Goal: Information Seeking & Learning: Learn about a topic

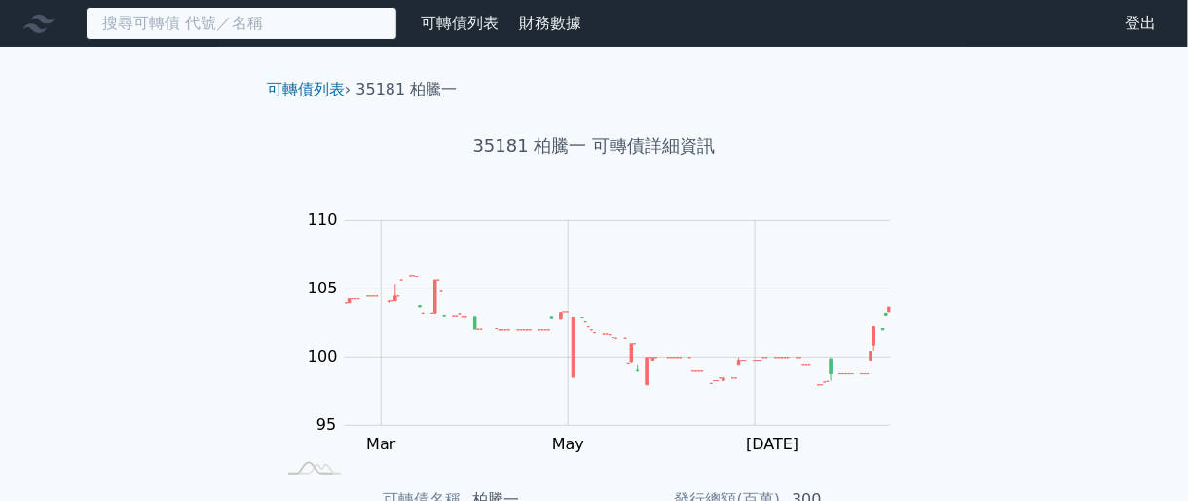
click at [303, 19] on input at bounding box center [242, 23] width 312 height 33
paste input "6184"
type input "6184"
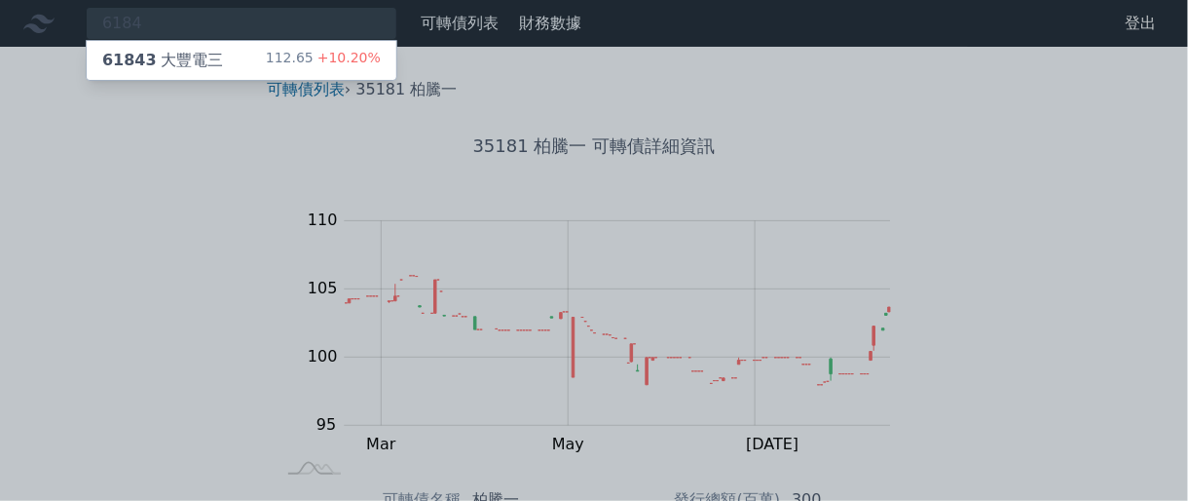
click at [318, 56] on div "112.65 +10.20%" at bounding box center [323, 60] width 115 height 23
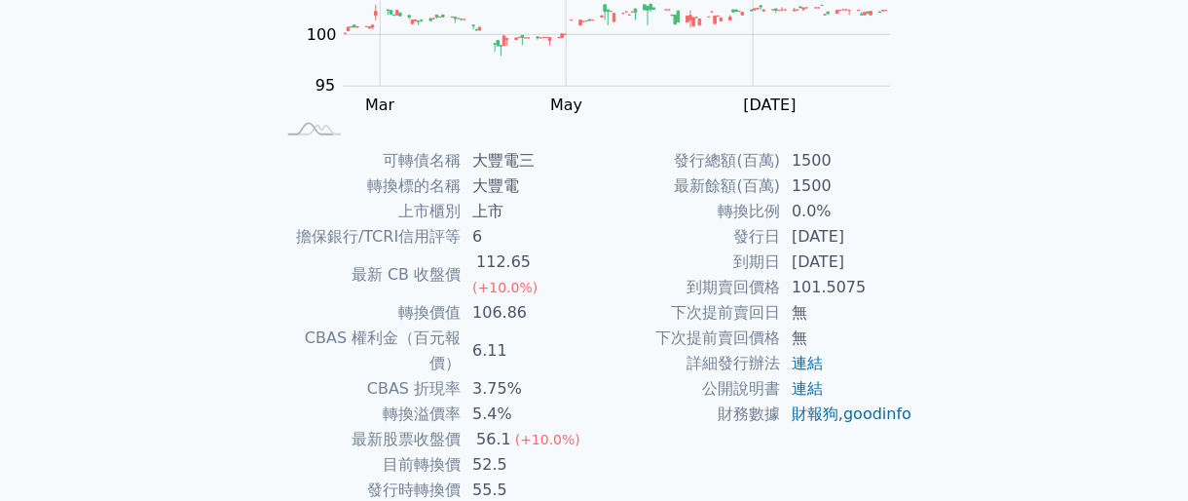
scroll to position [364, 0]
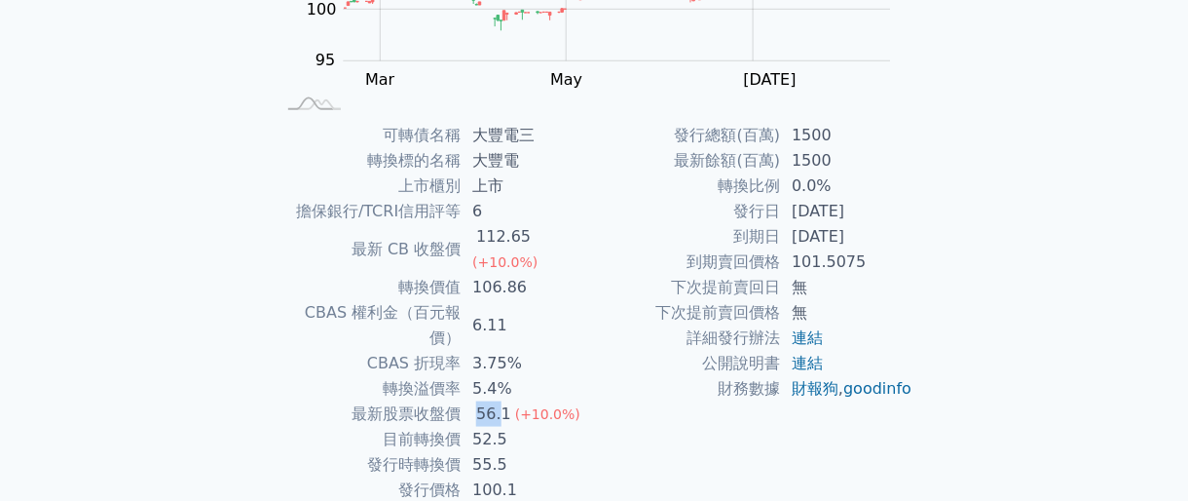
drag, startPoint x: 474, startPoint y: 364, endPoint x: 499, endPoint y: 363, distance: 24.4
click at [499, 401] on div "56.1" at bounding box center [493, 413] width 43 height 25
click at [332, 275] on td "轉換價值" at bounding box center [368, 287] width 186 height 25
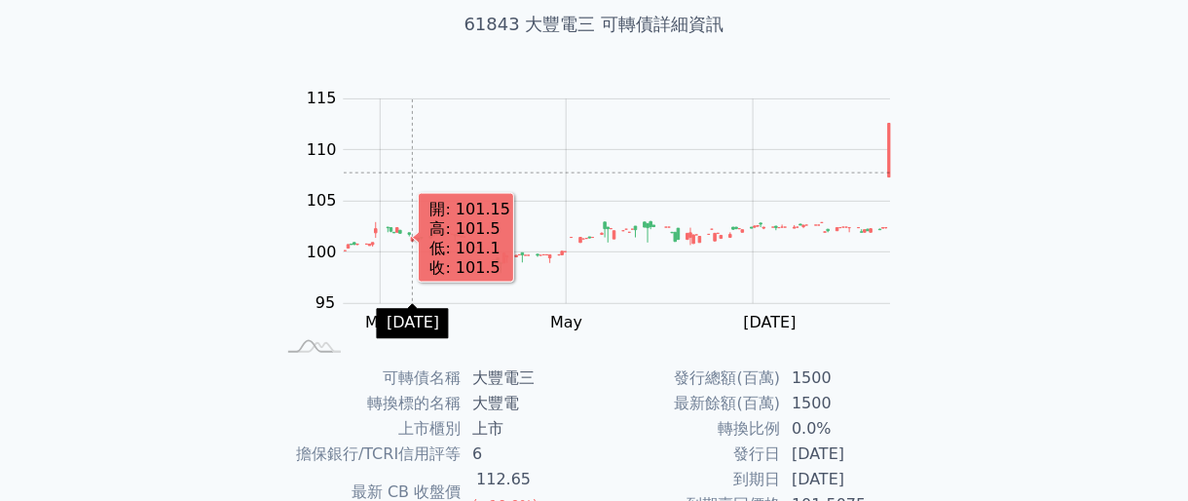
scroll to position [0, 0]
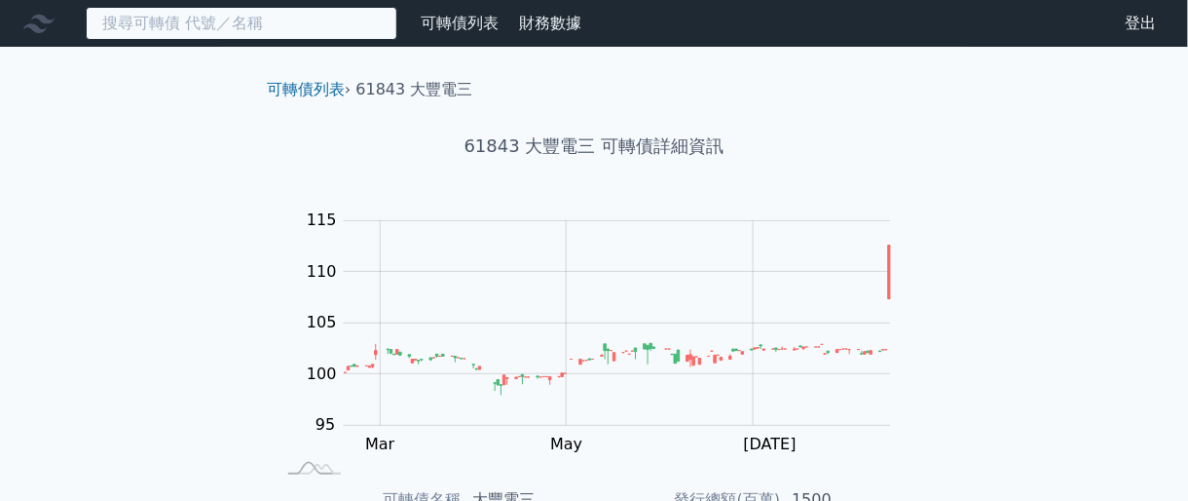
click at [290, 13] on input at bounding box center [242, 23] width 312 height 33
paste input "4979"
type input "4979"
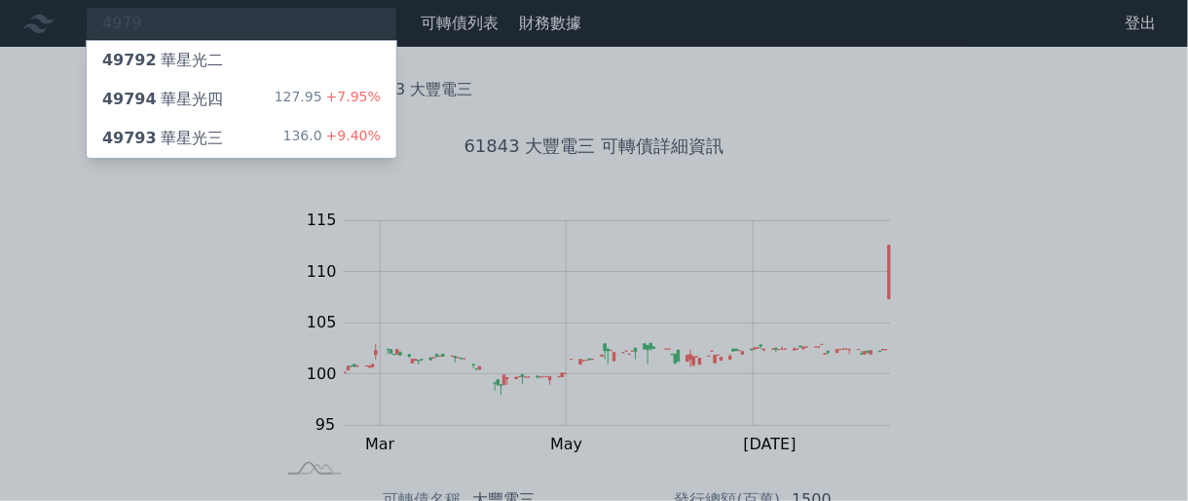
click at [246, 125] on div "49793 華星光三 136.0 +9.40%" at bounding box center [242, 138] width 310 height 39
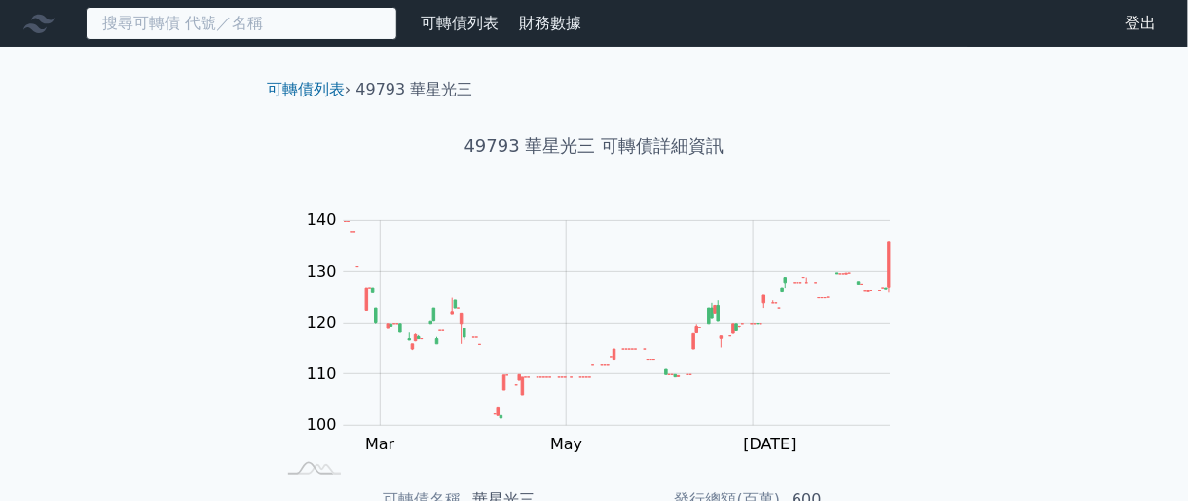
click at [331, 23] on input at bounding box center [242, 23] width 312 height 33
paste input "8155"
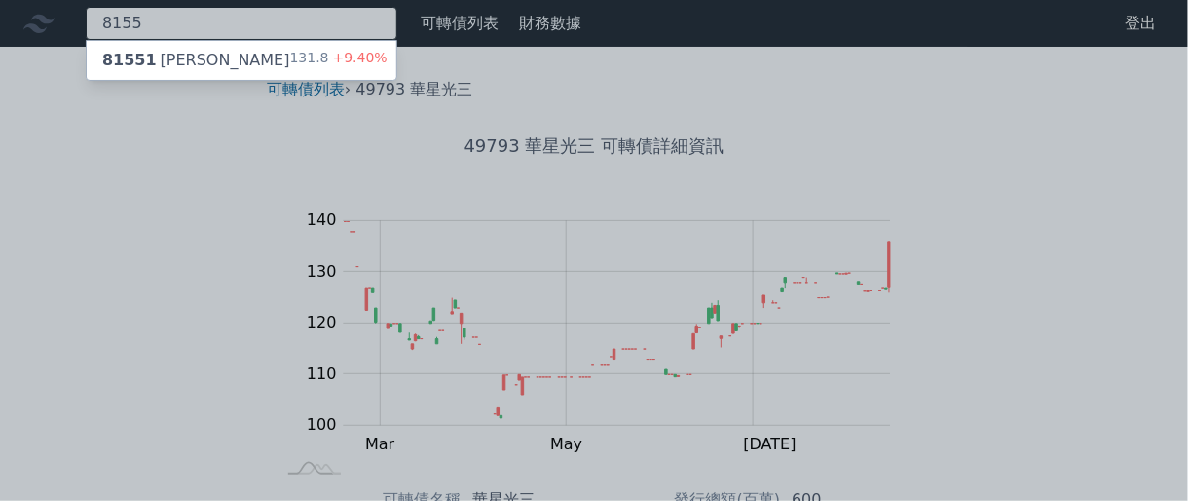
type input "8155"
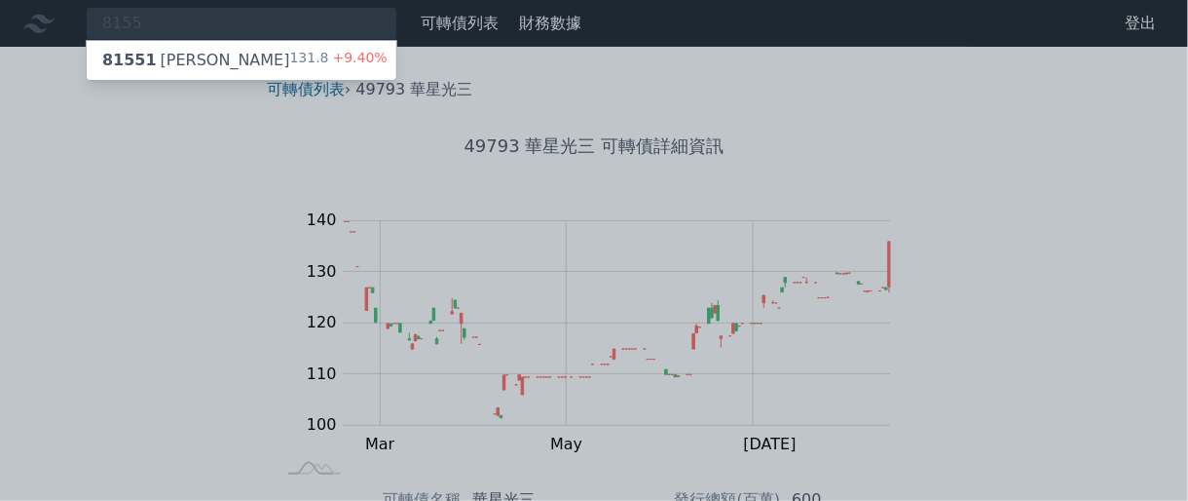
click at [301, 68] on div "131.8 +9.40%" at bounding box center [338, 60] width 97 height 23
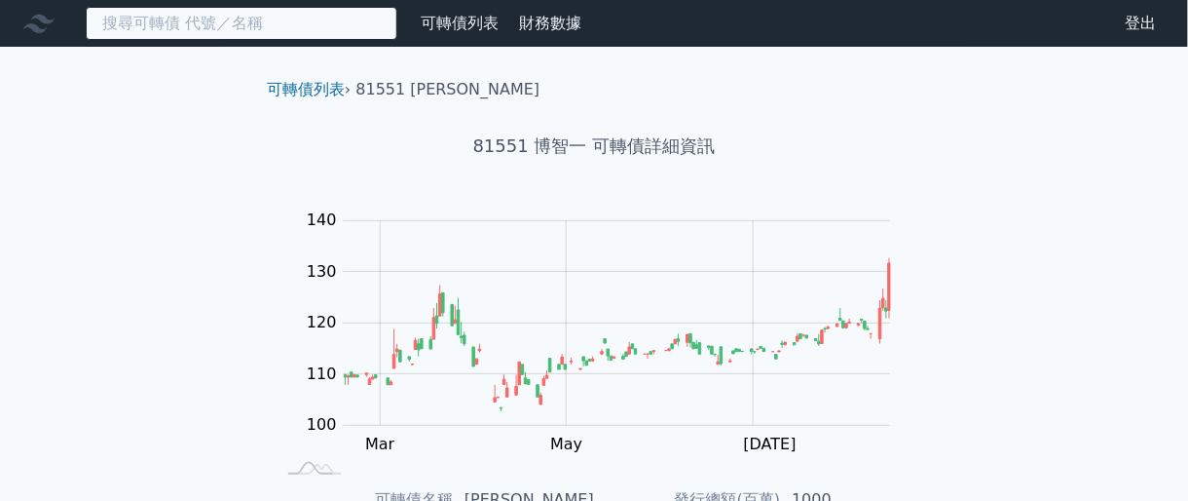
click at [210, 11] on input at bounding box center [242, 23] width 312 height 33
paste input "8155"
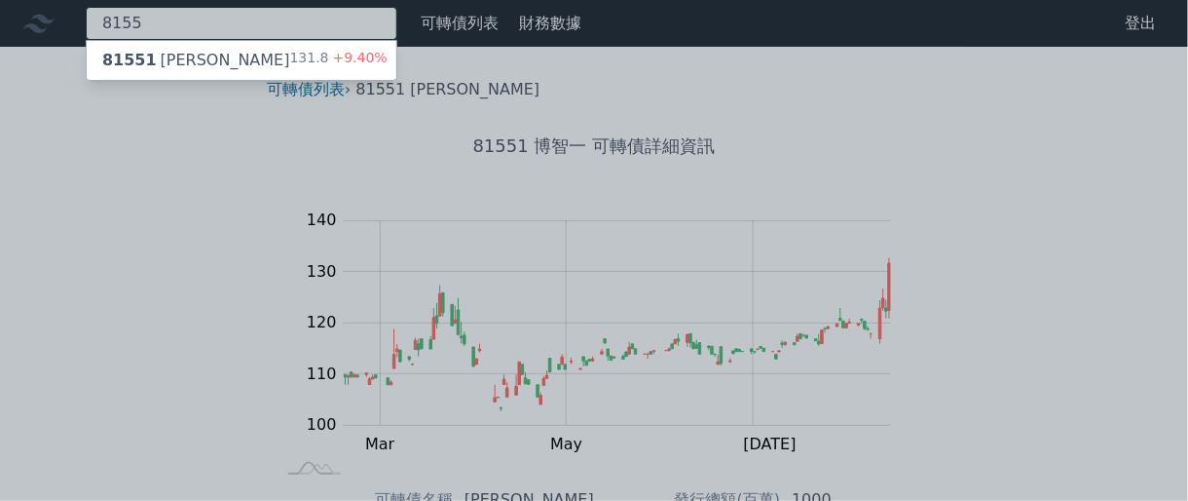
type input "8155"
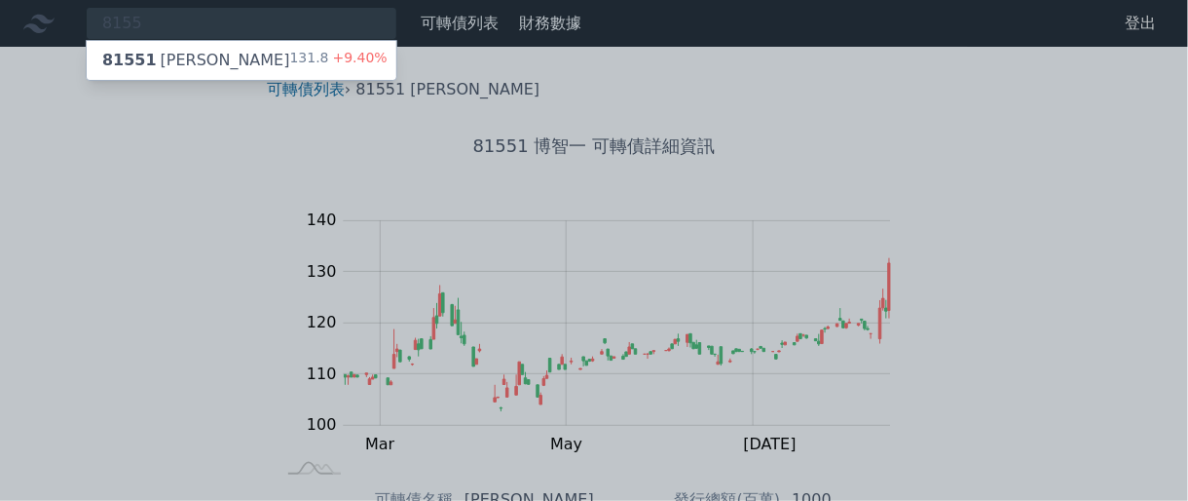
click at [237, 56] on div "81551 [PERSON_NAME] 131.8 +9.40%" at bounding box center [242, 60] width 310 height 39
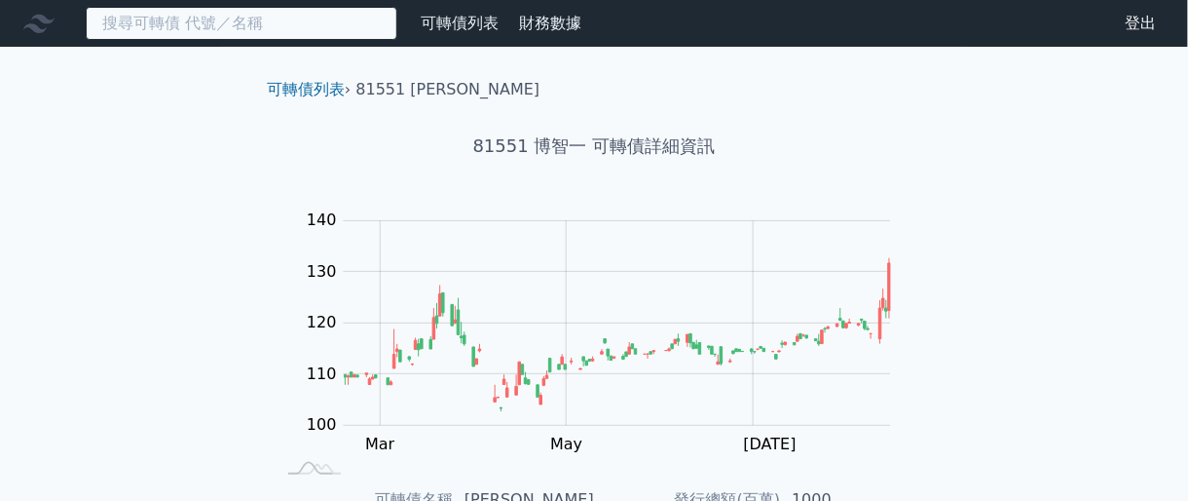
click at [262, 29] on input at bounding box center [242, 23] width 312 height 33
paste input "3305"
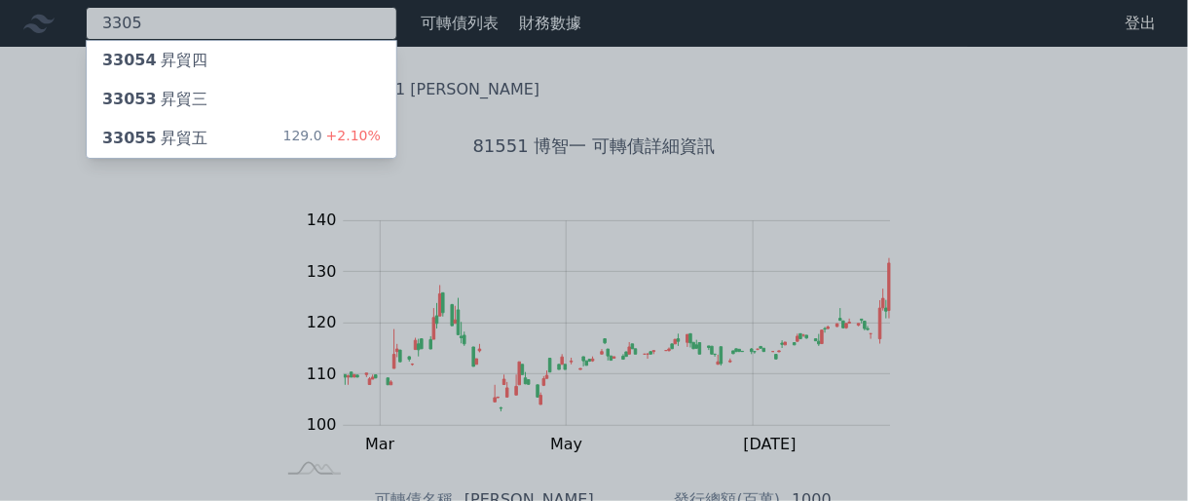
type input "3305"
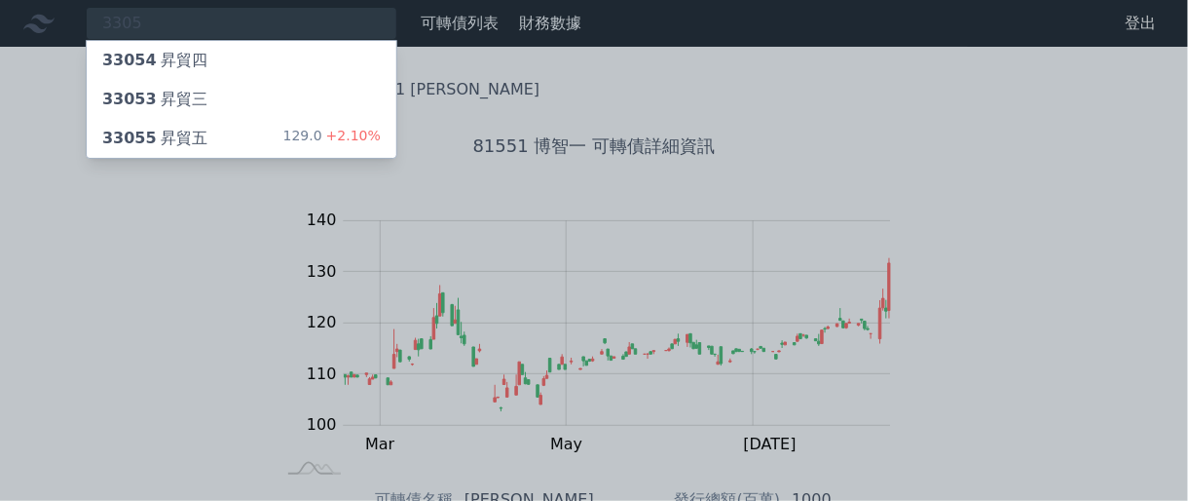
click at [235, 133] on div "33055 昇貿五 129.0 +2.10%" at bounding box center [242, 138] width 310 height 39
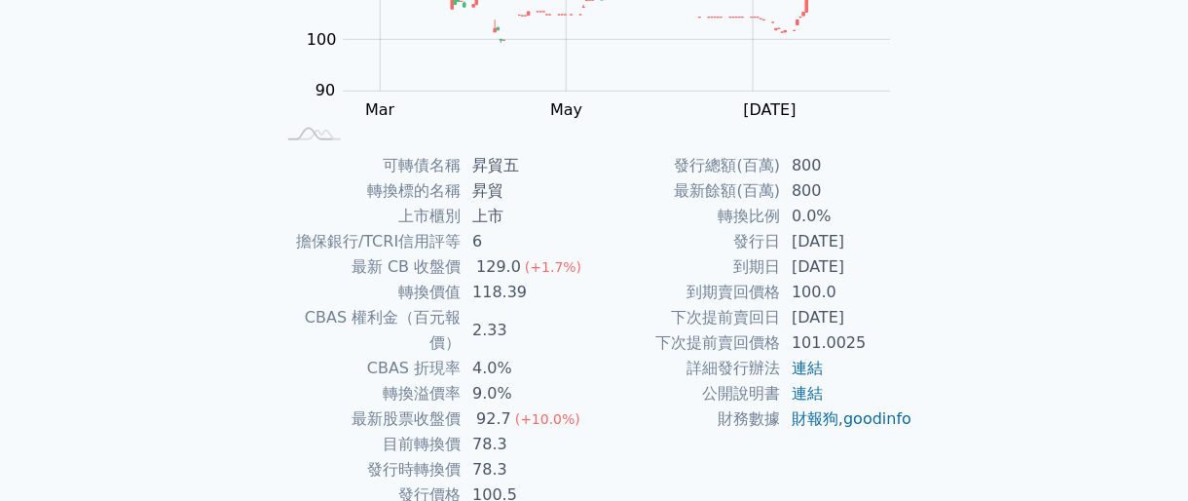
scroll to position [364, 0]
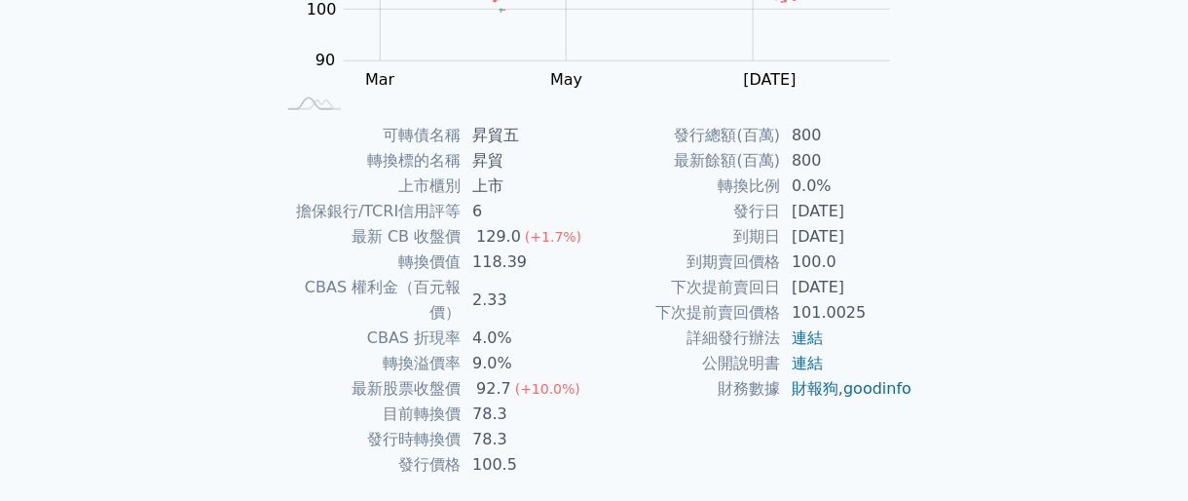
click at [236, 205] on div "可轉債列表 › 33055 昇貿五 33055 昇貿五 可轉債詳細資訊 Zoom Out 100 85 90 95 100 105 110 140 120 1…" at bounding box center [594, 123] width 748 height 880
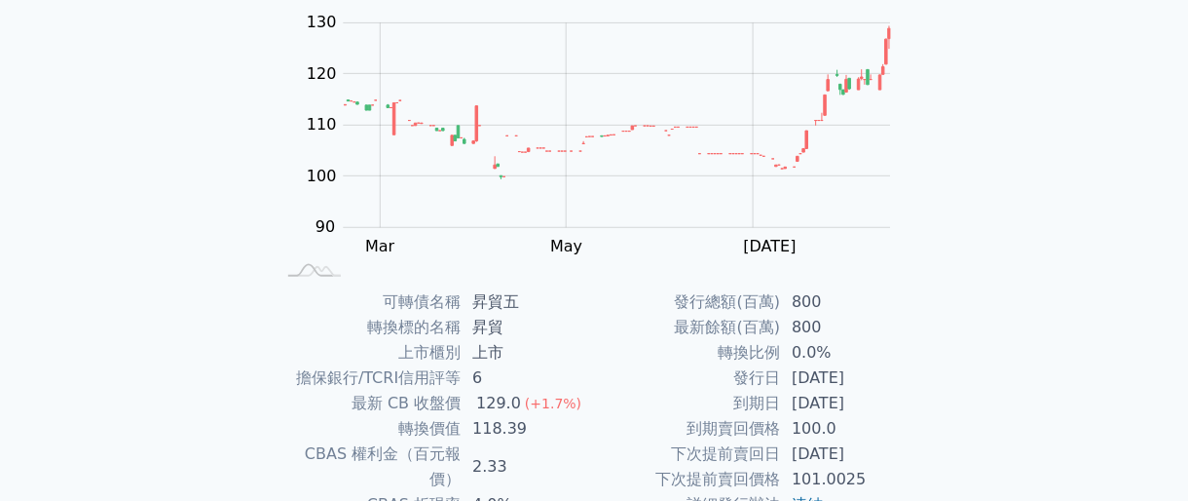
scroll to position [0, 0]
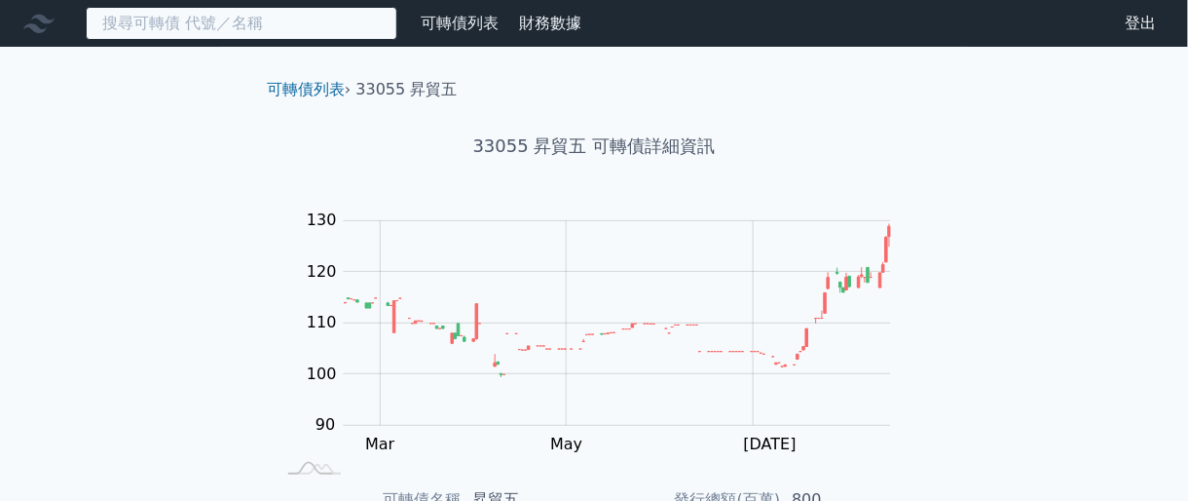
click at [214, 29] on input at bounding box center [242, 23] width 312 height 33
paste input "8155"
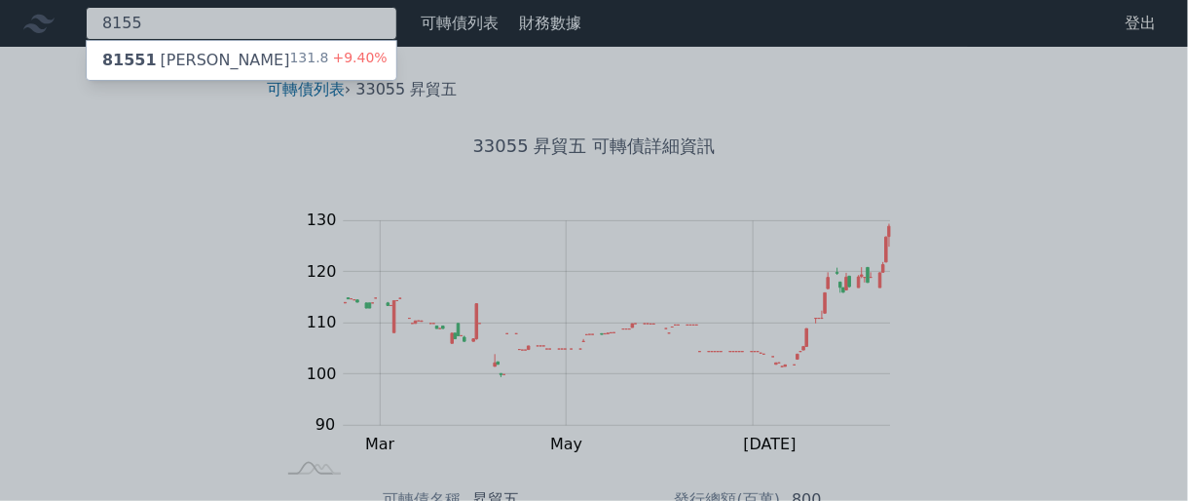
type input "8155"
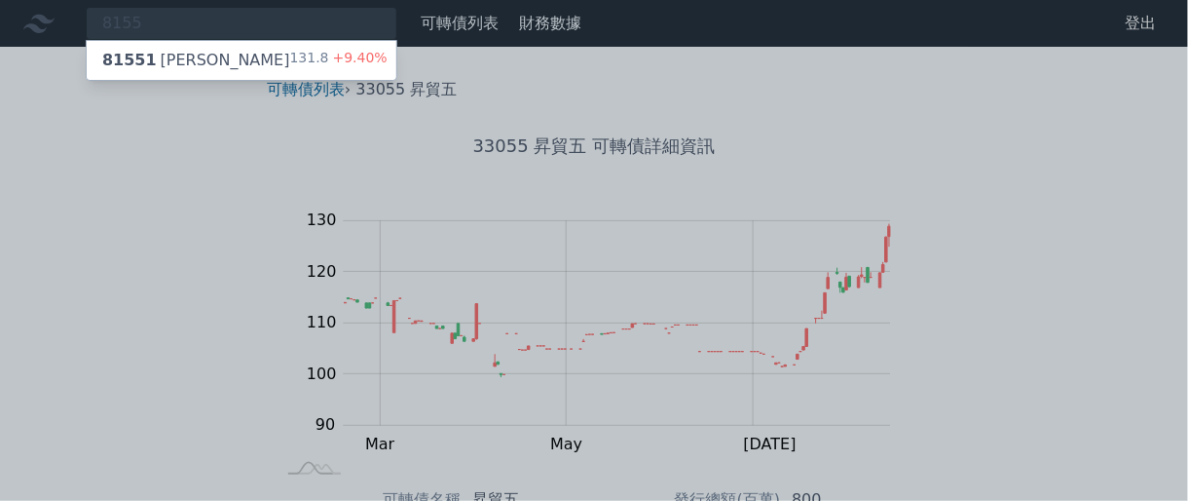
click at [235, 48] on div "81551 [PERSON_NAME] 131.8 +9.40%" at bounding box center [242, 60] width 310 height 39
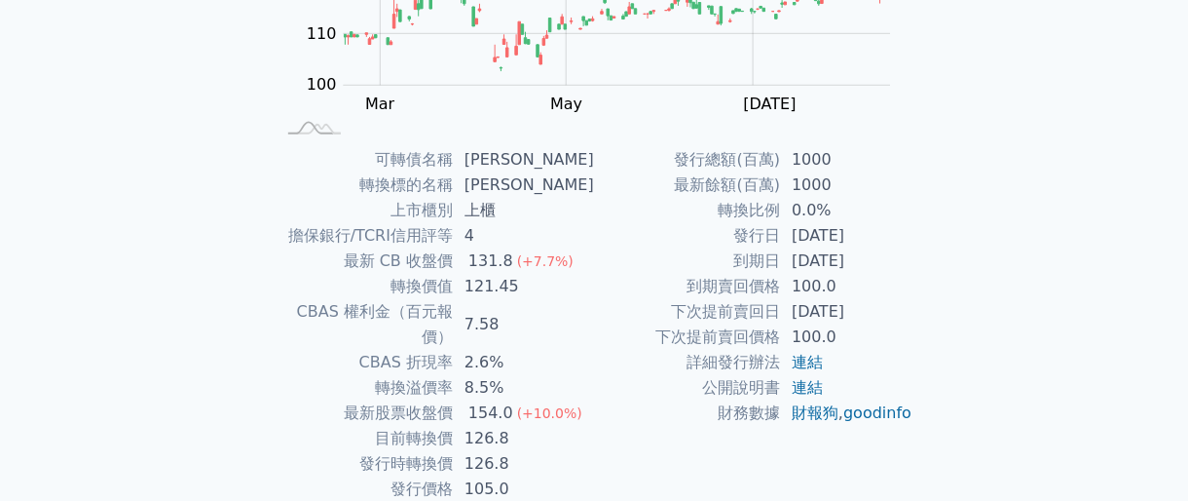
scroll to position [400, 0]
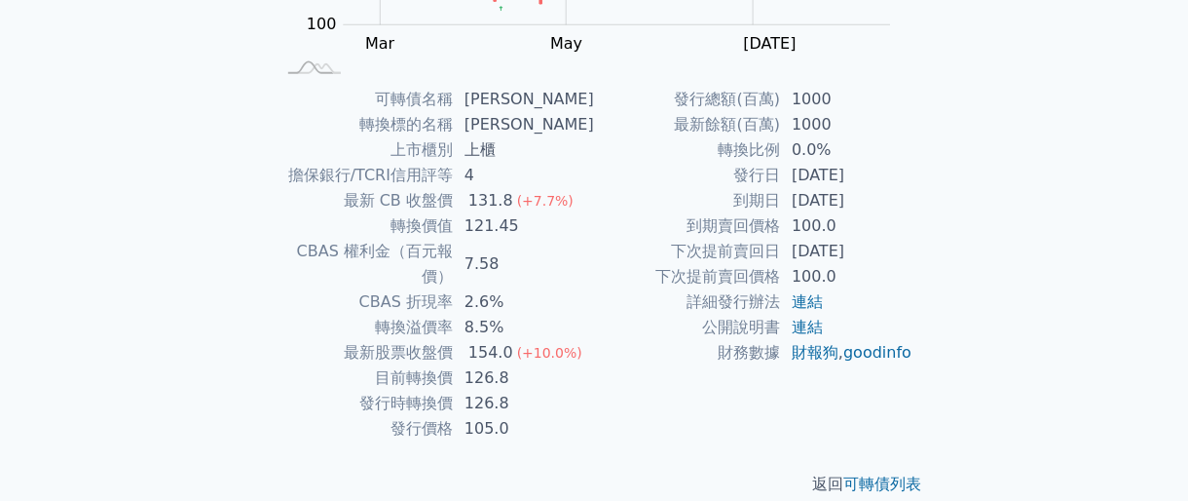
click at [316, 289] on td "CBAS 折現率" at bounding box center [364, 301] width 178 height 25
click at [329, 441] on div "返回 可轉債列表" at bounding box center [594, 484] width 686 height 86
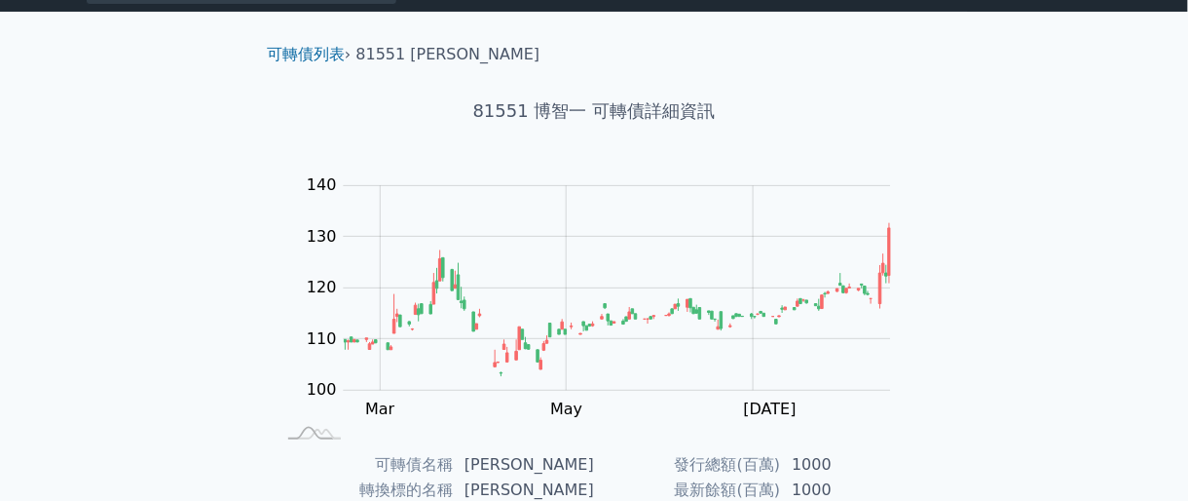
scroll to position [0, 0]
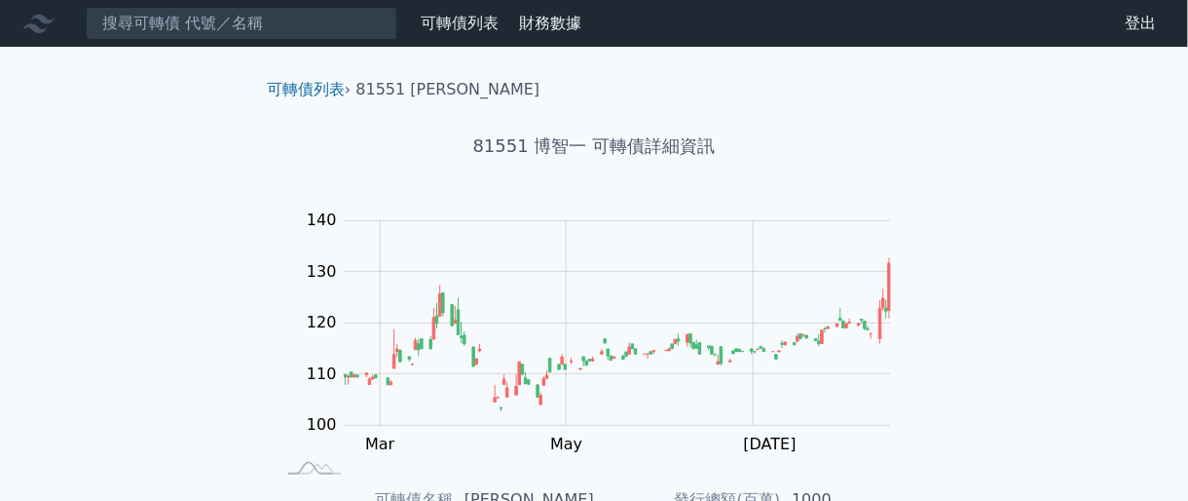
click at [300, 264] on rect at bounding box center [593, 342] width 623 height 273
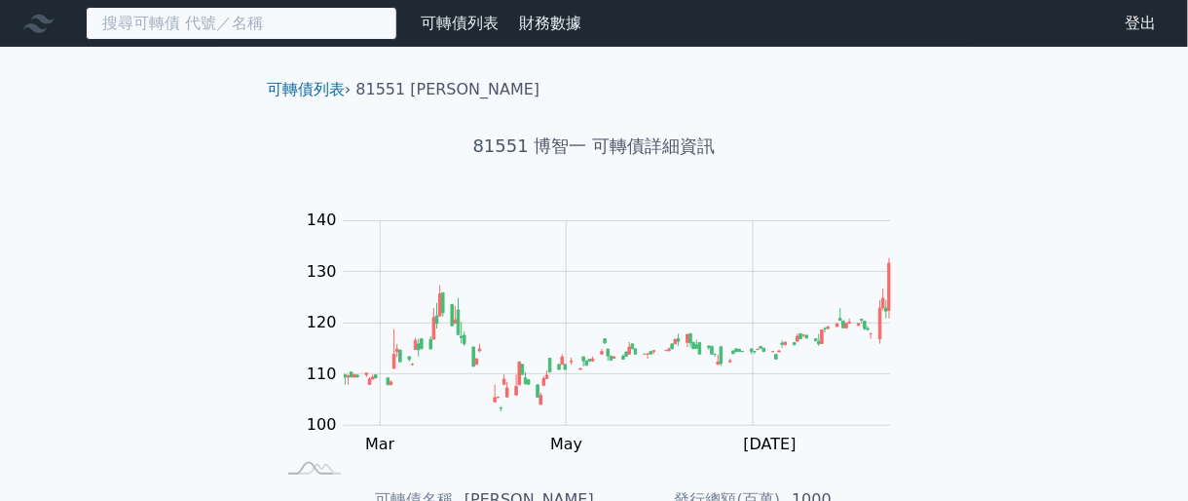
click at [279, 14] on input at bounding box center [242, 23] width 312 height 33
paste input "8155"
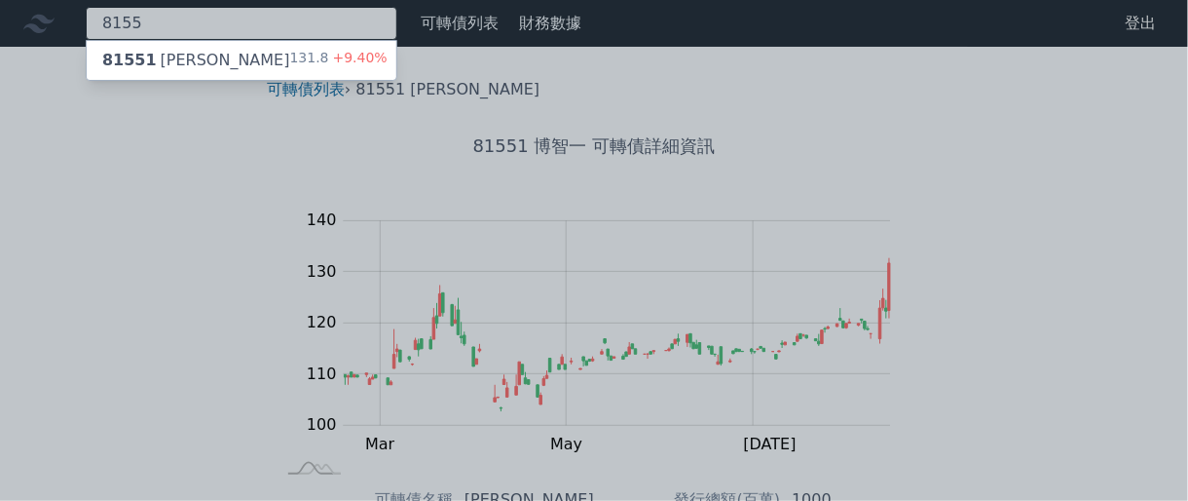
type input "8155"
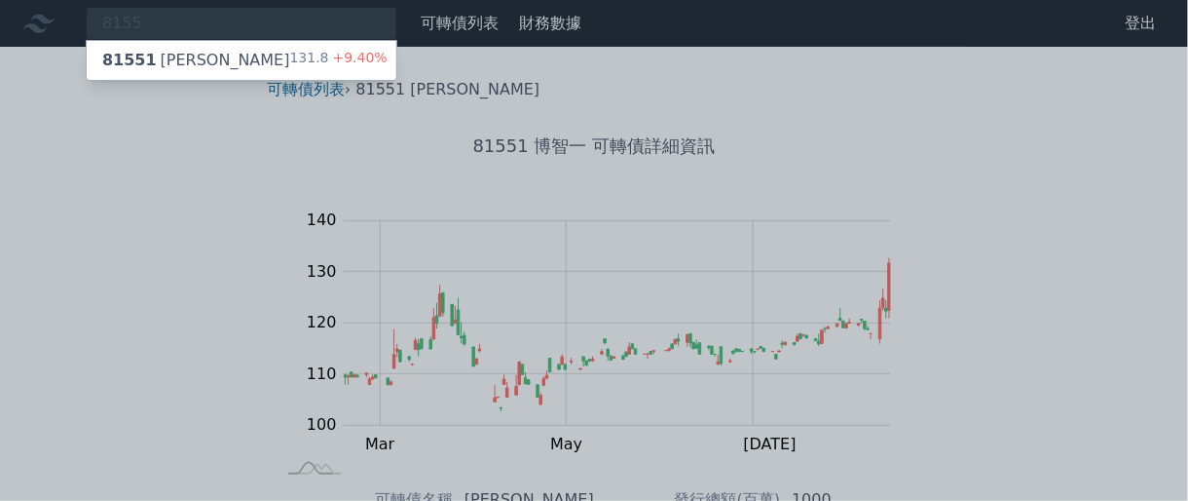
click at [230, 62] on div "81551 [PERSON_NAME] 131.8 +9.40%" at bounding box center [242, 60] width 310 height 39
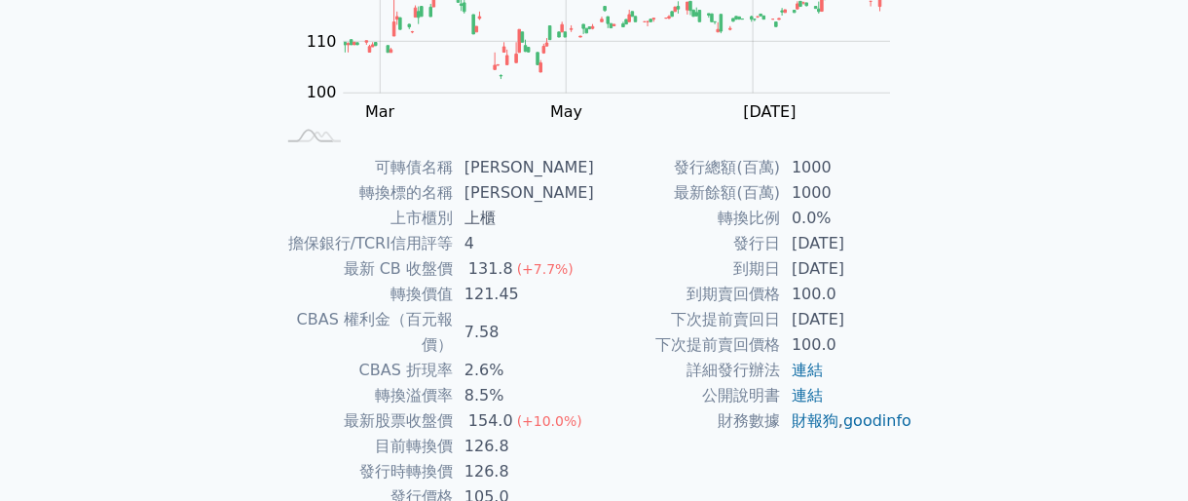
scroll to position [400, 0]
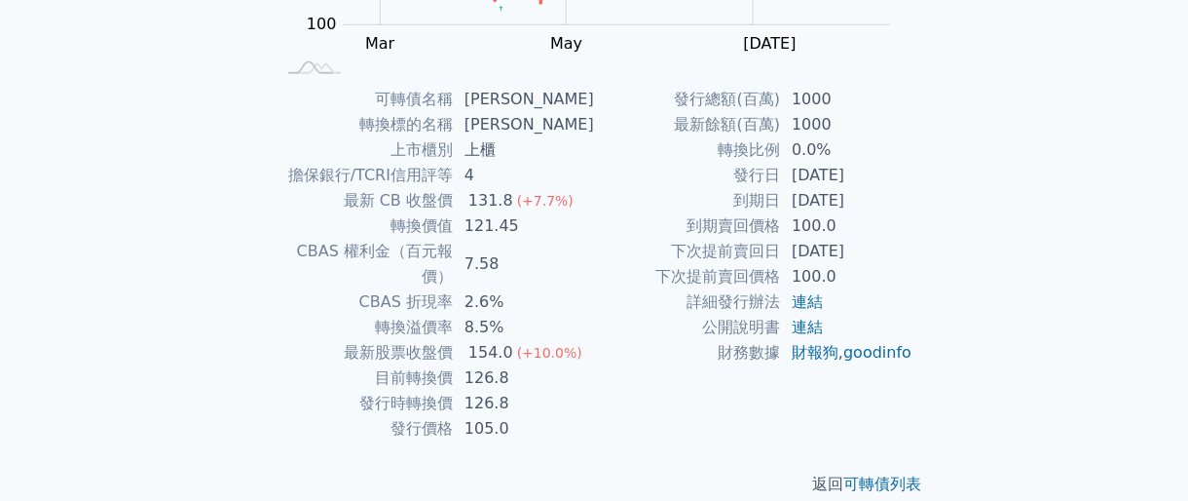
click at [200, 341] on div "可轉債列表 財務數據 可轉債列表 財務數據 登出 登出 可轉債列表 › 81551 博智一 81551 博智一 可轉債詳細資訊 Zoom Out 100 90…" at bounding box center [594, 63] width 1188 height 927
click at [202, 216] on div "可轉債列表 財務數據 可轉債列表 財務數據 登出 登出 可轉債列表 › 81551 博智一 81551 博智一 可轉債詳細資訊 Zoom Out 100 90…" at bounding box center [594, 63] width 1188 height 927
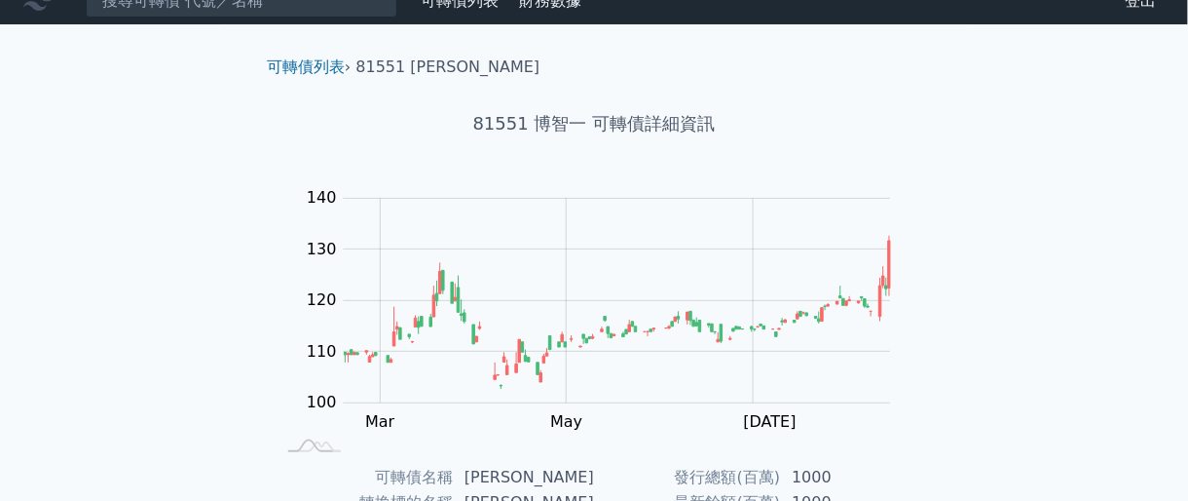
scroll to position [0, 0]
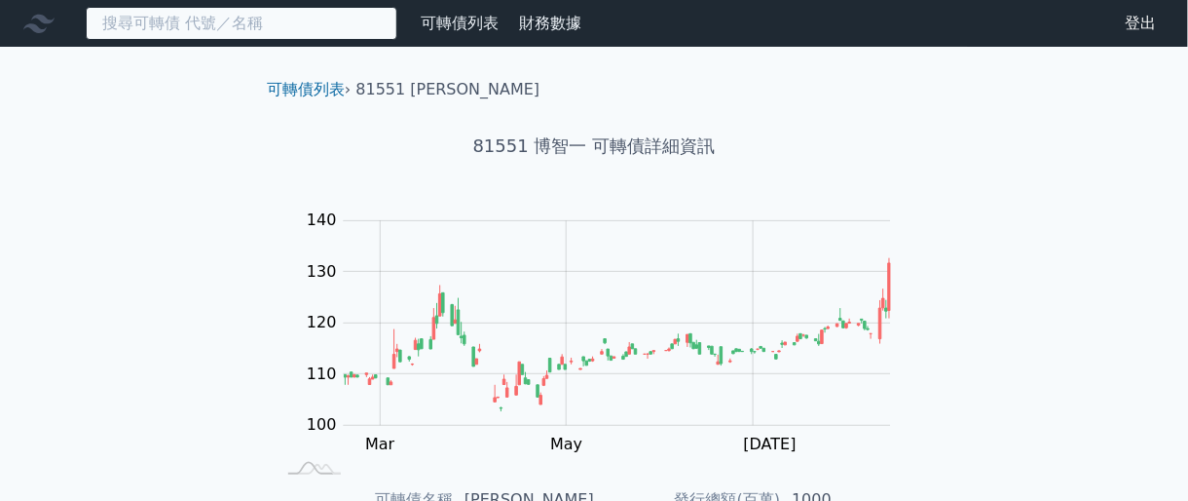
click at [240, 29] on input at bounding box center [242, 23] width 312 height 33
paste input "4979"
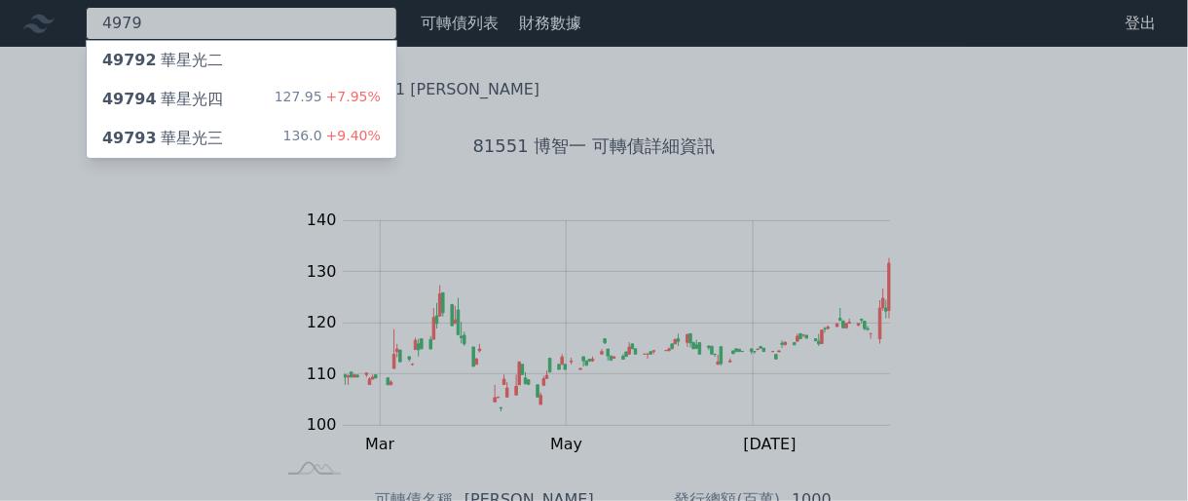
type input "4979"
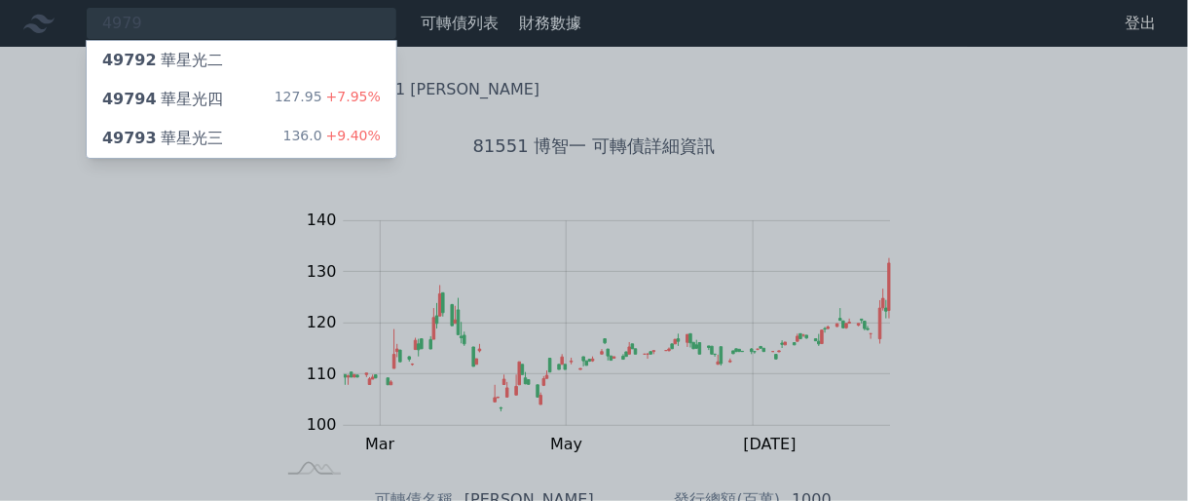
click at [224, 94] on div "49794 華星光四 127.95 +7.95%" at bounding box center [242, 99] width 310 height 39
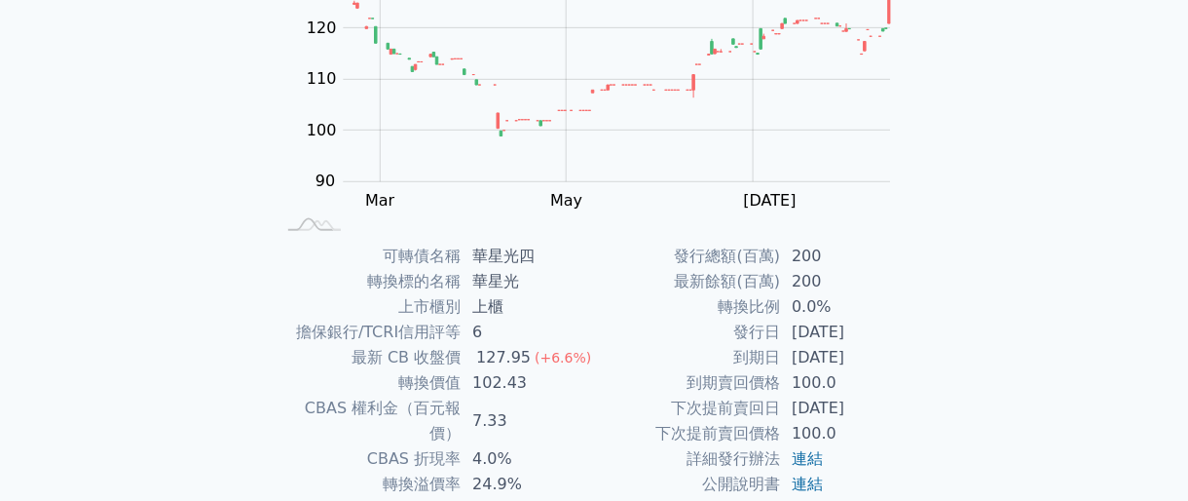
scroll to position [364, 0]
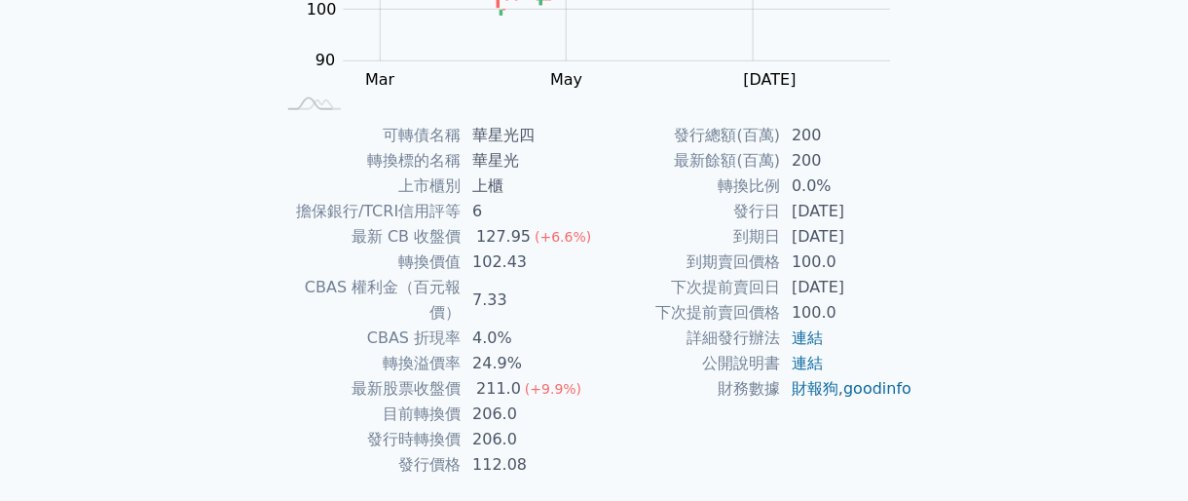
click at [169, 282] on div "可轉債列表 財務數據 可轉債列表 財務數據 登出 登出 可轉債列表 › 49794 華星光四 49794 華星光四 可轉債詳細資訊 Zoom Out 100 …" at bounding box center [594, 99] width 1188 height 927
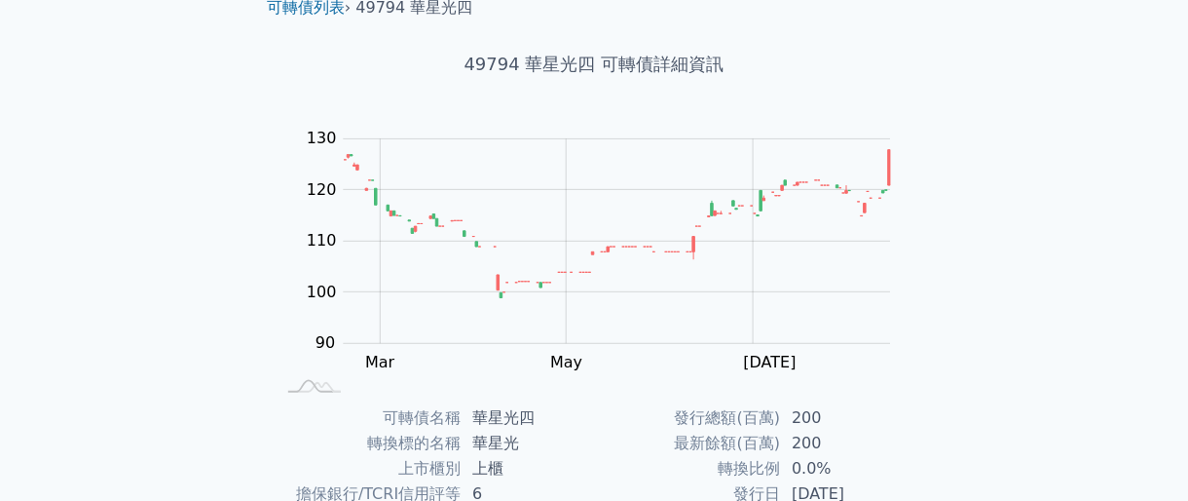
scroll to position [0, 0]
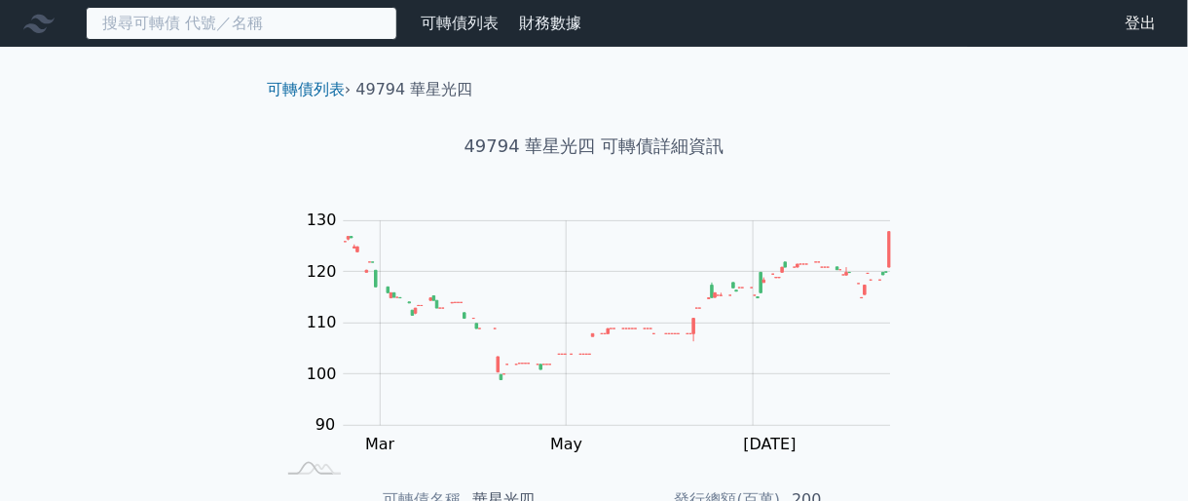
click at [186, 32] on input at bounding box center [242, 23] width 312 height 33
paste input "2338"
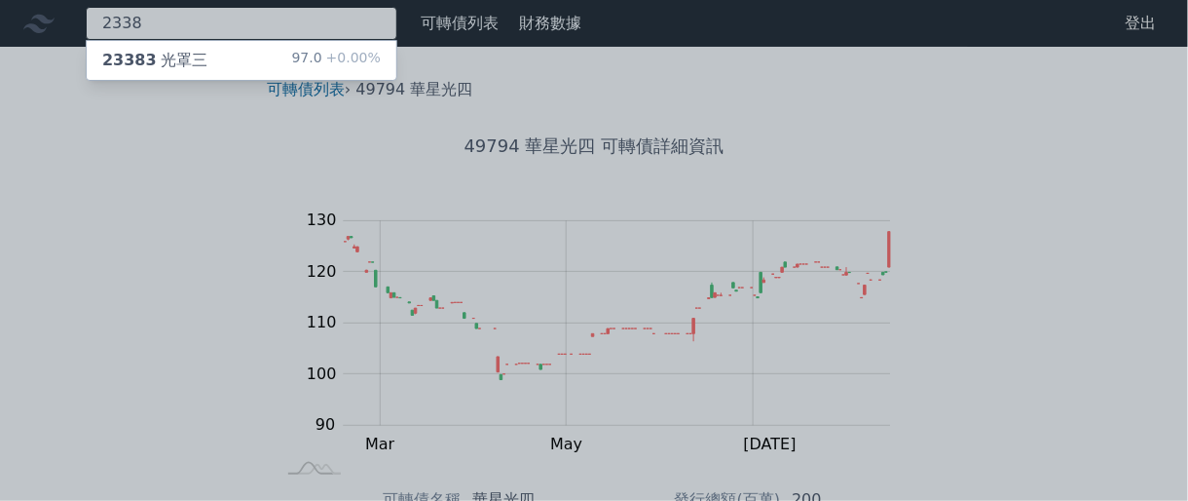
type input "2338"
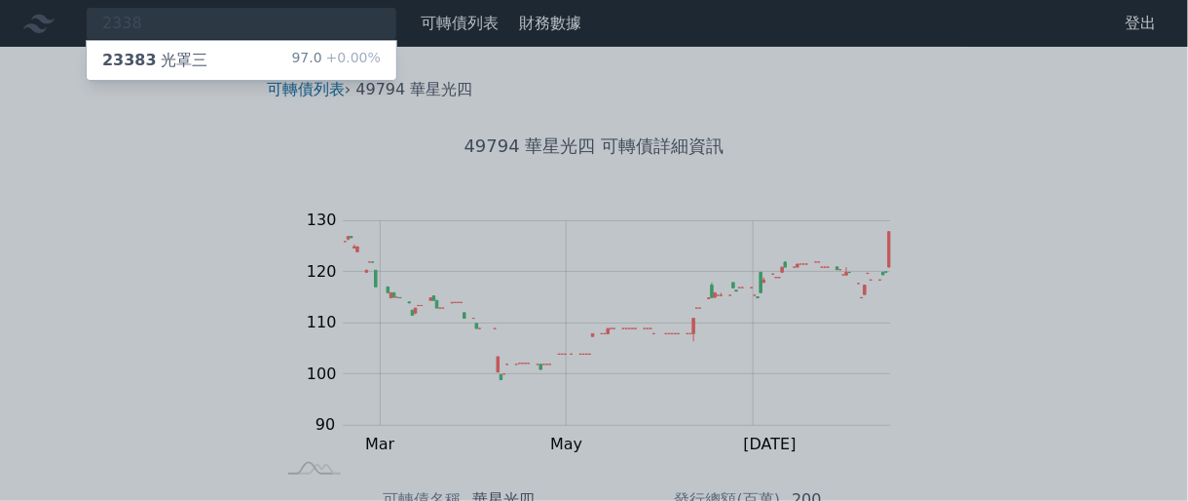
click at [191, 54] on div "23383 光罩三" at bounding box center [154, 60] width 105 height 23
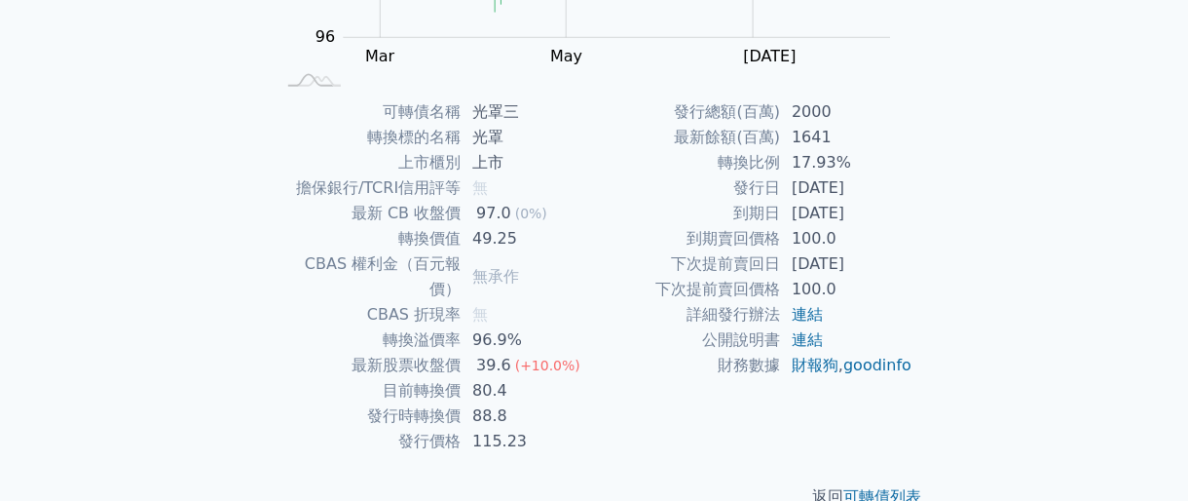
scroll to position [400, 0]
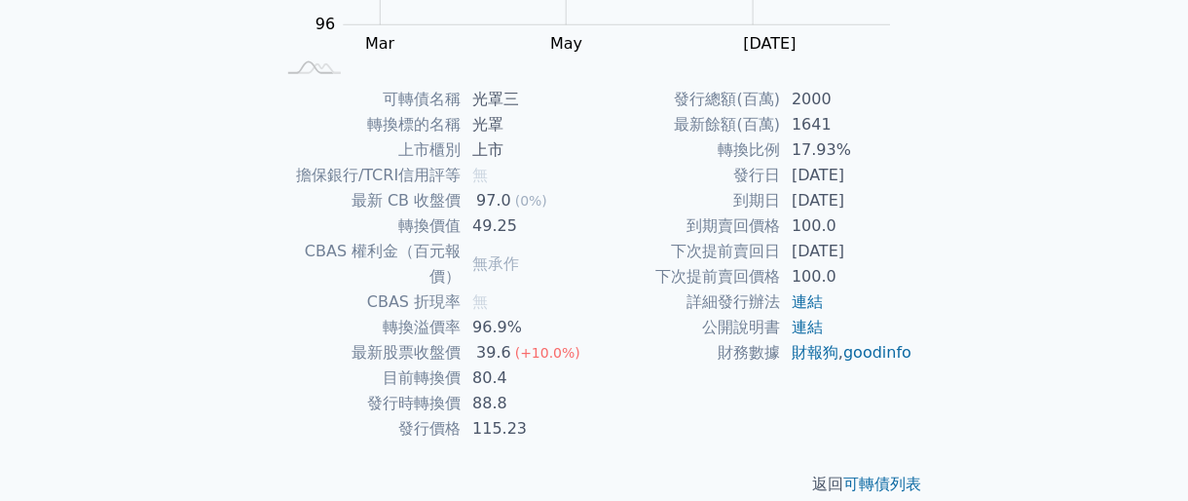
click at [246, 341] on div "可轉債列表 › 23383 光罩三 23383 光罩三 可轉債詳細資訊 Zoom Out 100 94 95 96 97 98 99 100 101 L [P…" at bounding box center [594, 86] width 748 height 880
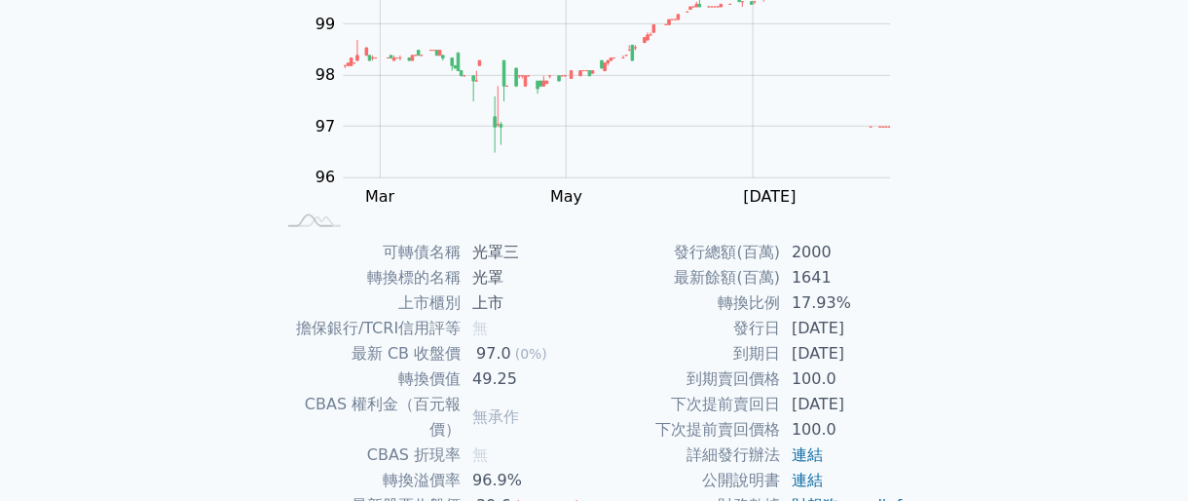
scroll to position [0, 0]
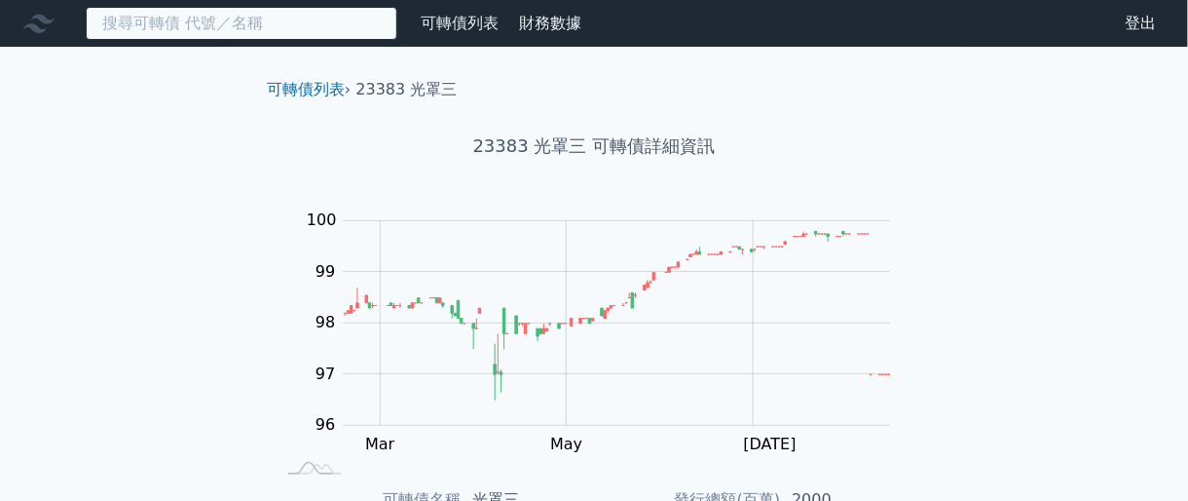
click at [229, 33] on input at bounding box center [242, 23] width 312 height 33
paste input "6184"
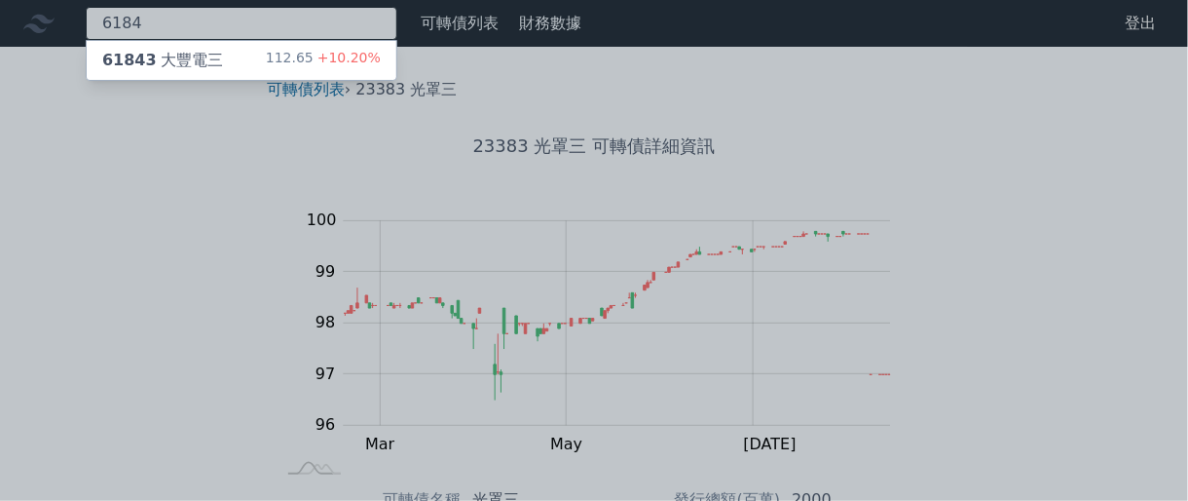
type input "6184"
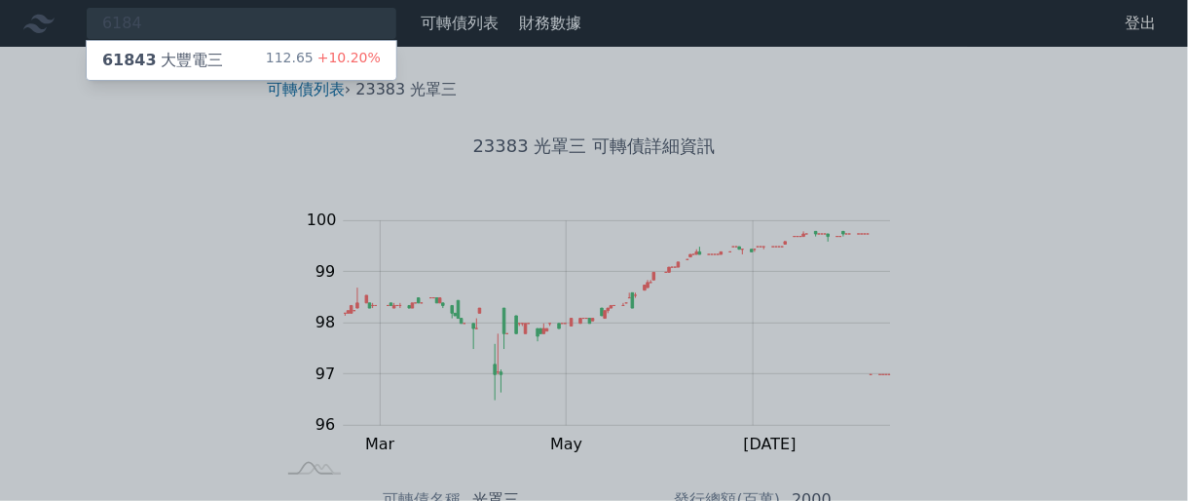
click at [230, 54] on div "61843 大豐電三 112.65 +10.20%" at bounding box center [242, 60] width 310 height 39
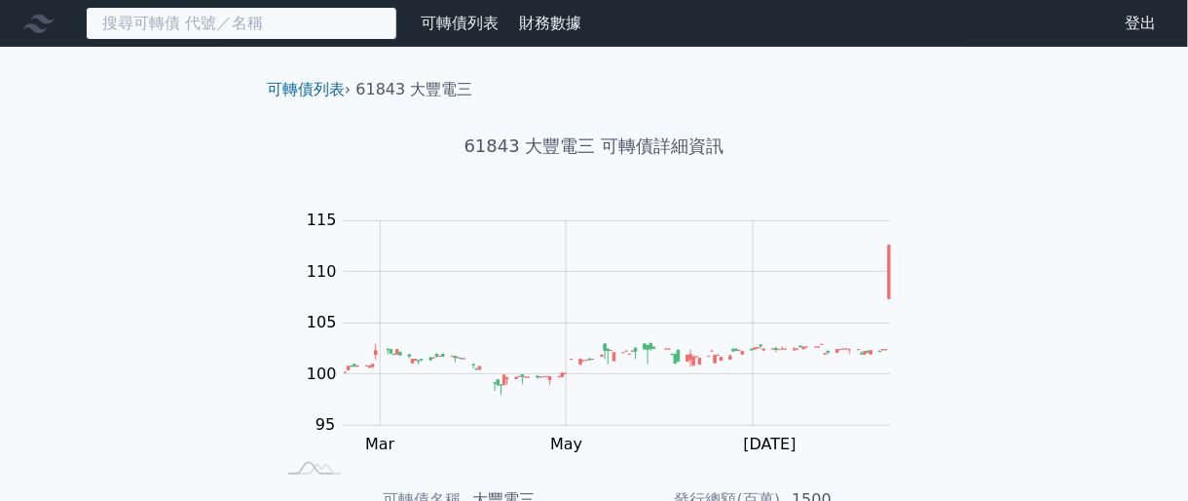
click at [249, 17] on input at bounding box center [242, 23] width 312 height 33
paste input "6184"
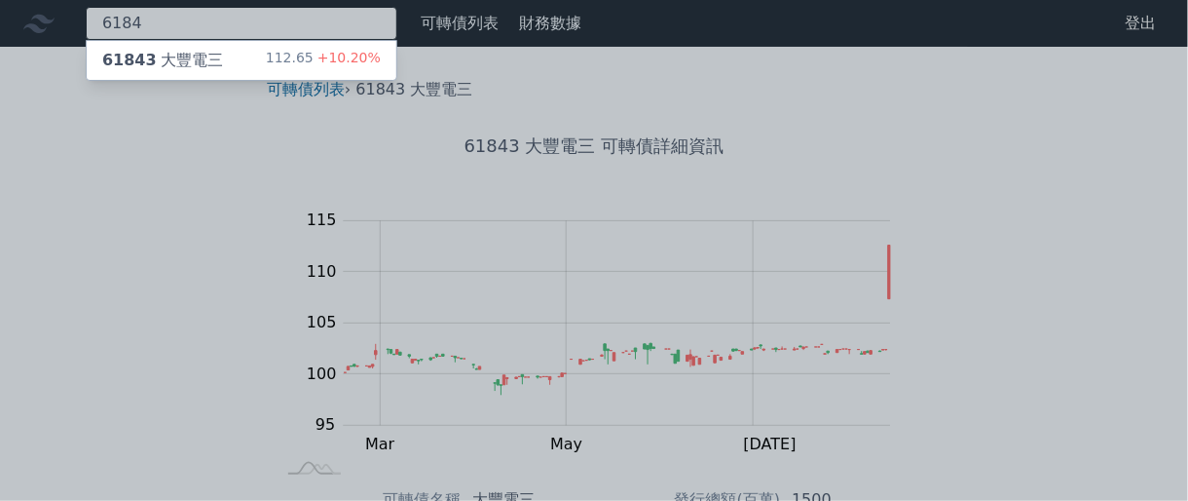
type input "6184"
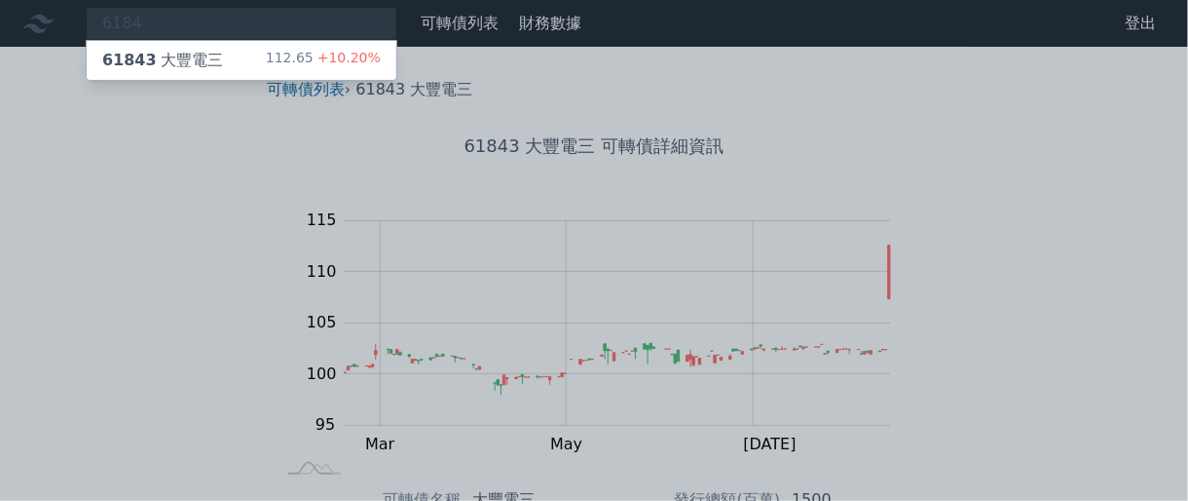
click at [239, 47] on div "61843 大豐電三 112.65 +10.20%" at bounding box center [242, 60] width 310 height 39
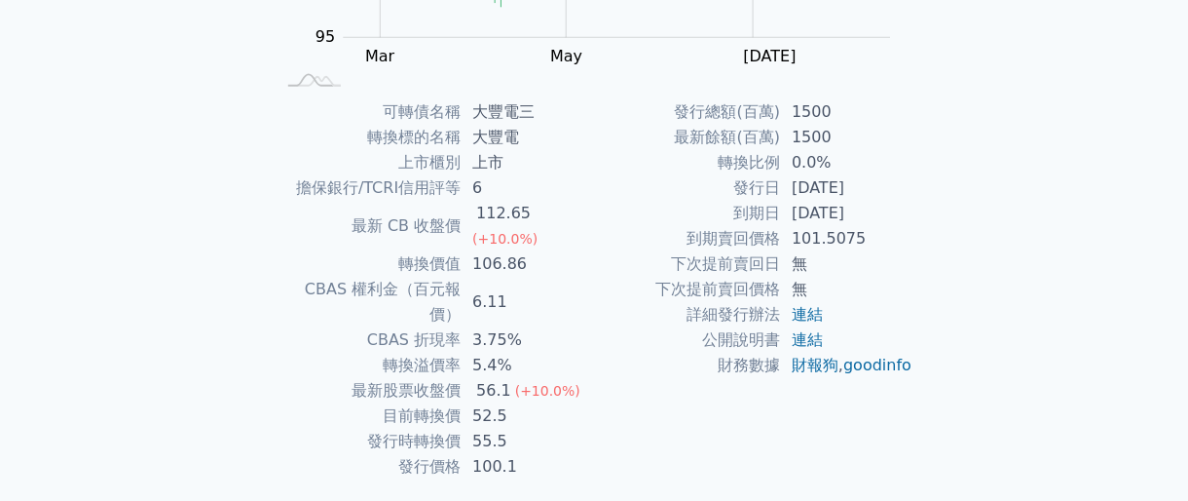
scroll to position [400, 0]
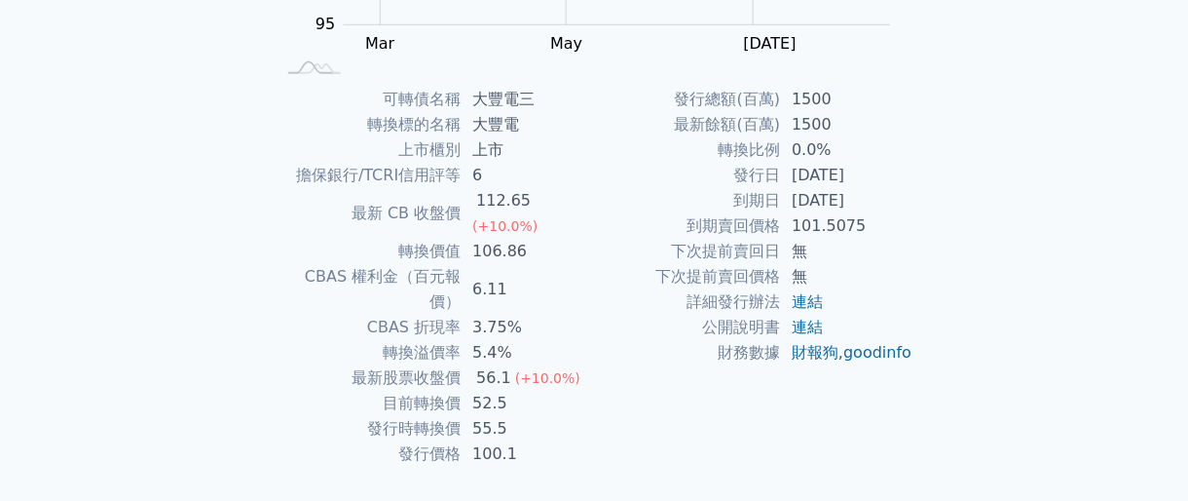
click at [270, 280] on div "可轉債名稱 大豐電三 轉換標的名稱 大豐電 上市櫃別 上市 擔保銀行/TCRI信用評等 6 最新 CB 收盤價 112.65 (+10.0%) 轉換價值 10…" at bounding box center [594, 277] width 686 height 380
